Goal: Find specific page/section: Find specific page/section

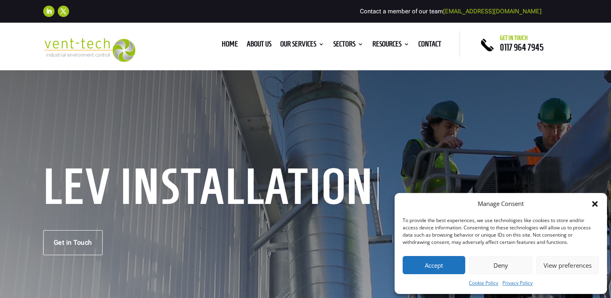
click at [595, 203] on icon "Close dialog" at bounding box center [595, 204] width 6 height 6
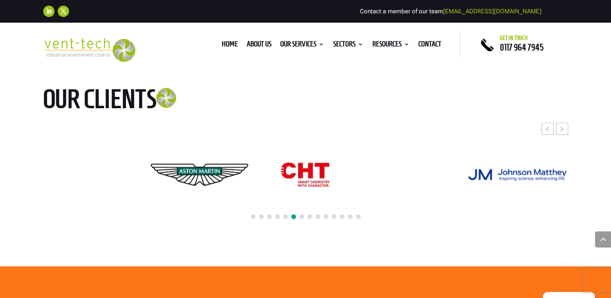
scroll to position [1776, 0]
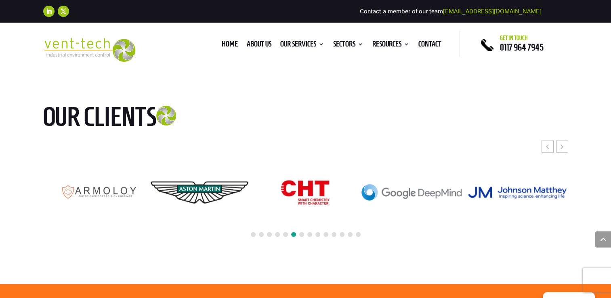
click at [302, 234] on span at bounding box center [301, 234] width 5 height 5
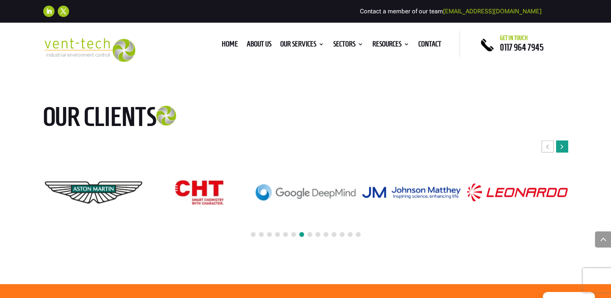
click at [557, 146] on div "Next slide" at bounding box center [562, 146] width 12 height 12
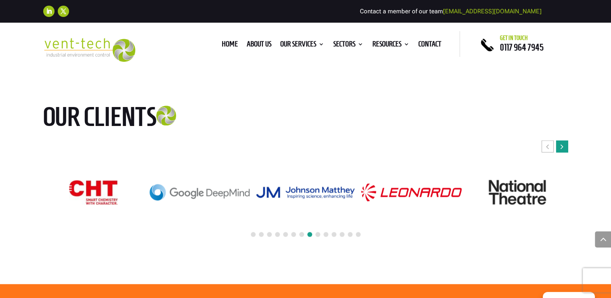
click at [559, 146] on div "Next slide" at bounding box center [562, 146] width 12 height 12
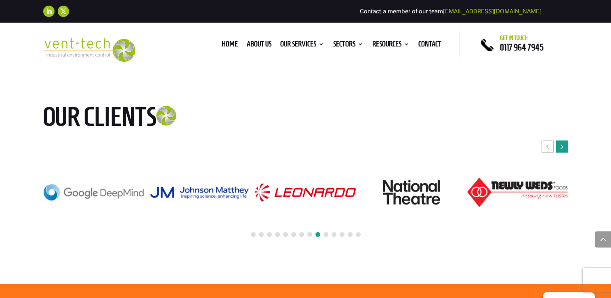
click at [559, 146] on div "Next slide" at bounding box center [562, 146] width 12 height 12
click at [560, 146] on div "Next slide" at bounding box center [562, 146] width 12 height 12
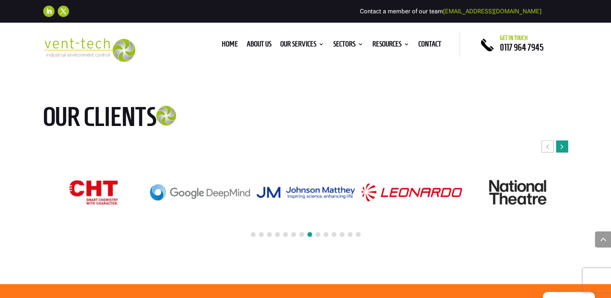
click at [561, 147] on icon "Next slide" at bounding box center [561, 147] width 3 height 8
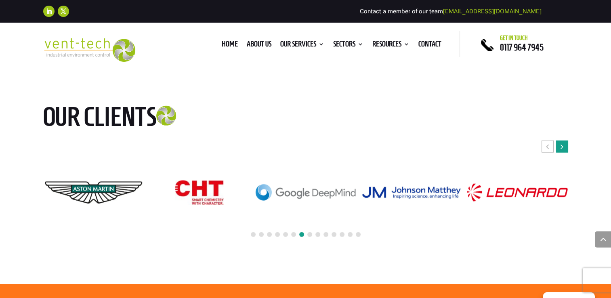
click at [561, 147] on icon "Next slide" at bounding box center [561, 147] width 3 height 8
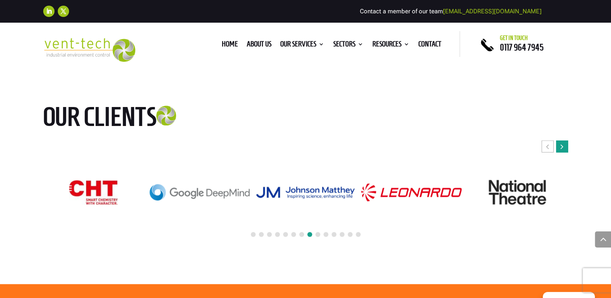
click at [561, 147] on icon "Next slide" at bounding box center [561, 147] width 3 height 8
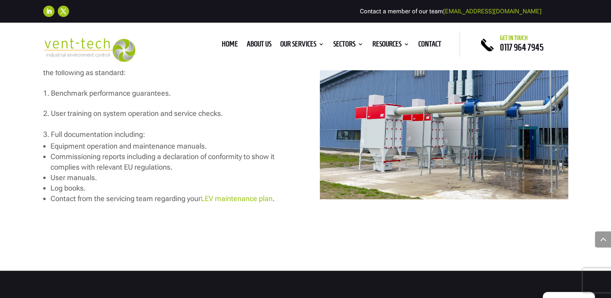
scroll to position [1252, 0]
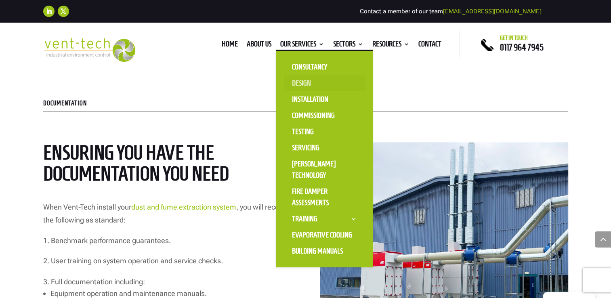
click at [305, 80] on link "Design" at bounding box center [324, 83] width 81 height 16
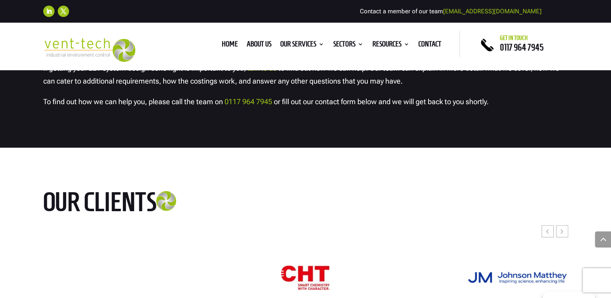
scroll to position [2503, 0]
